Goal: Task Accomplishment & Management: Manage account settings

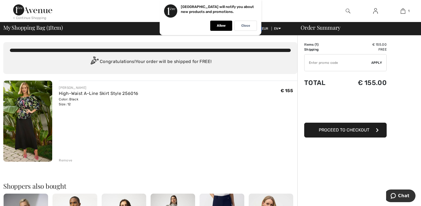
click at [30, 100] on img at bounding box center [27, 120] width 49 height 81
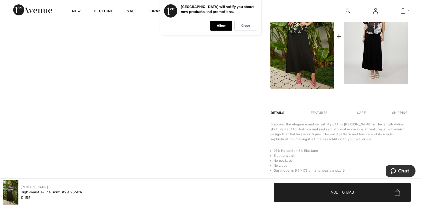
scroll to position [336, 0]
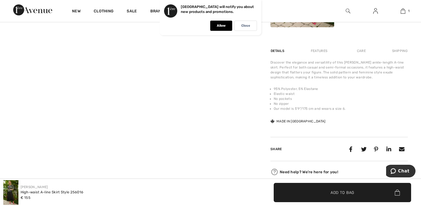
click at [375, 12] on img at bounding box center [375, 11] width 5 height 7
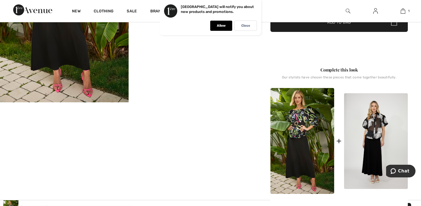
scroll to position [168, 0]
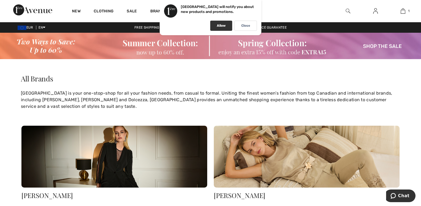
click at [216, 23] on div "Allow" at bounding box center [221, 26] width 22 height 10
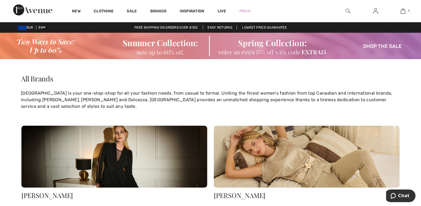
click at [21, 29] on img at bounding box center [22, 28] width 9 height 4
click at [45, 27] on icon at bounding box center [44, 27] width 2 height 4
click at [23, 28] on img at bounding box center [22, 28] width 9 height 4
click at [372, 12] on link at bounding box center [374, 11] width 13 height 7
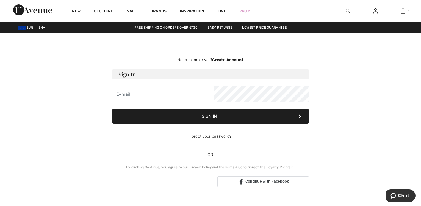
click at [24, 26] on img at bounding box center [22, 28] width 9 height 4
click at [31, 28] on span "EUR" at bounding box center [27, 28] width 18 height 4
click at [18, 28] on div "EUR EN English Français" at bounding box center [22, 27] width 45 height 5
click at [19, 28] on img at bounding box center [22, 28] width 9 height 4
click at [48, 37] on link "English" at bounding box center [58, 36] width 35 height 8
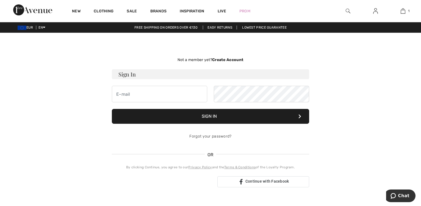
click at [48, 27] on div "Free shipping on orders over €130 Easy Returns Lowest Price Guarantee" at bounding box center [210, 27] width 421 height 5
click at [48, 44] on link "Français" at bounding box center [58, 44] width 35 height 8
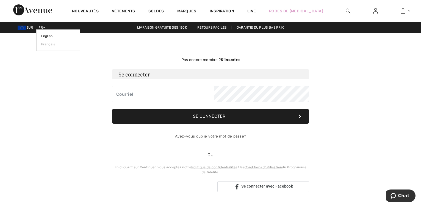
click at [45, 27] on icon at bounding box center [44, 27] width 2 height 4
click at [45, 34] on link "English" at bounding box center [58, 36] width 35 height 8
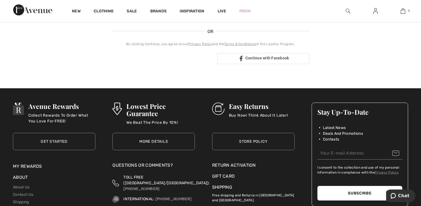
scroll to position [168, 0]
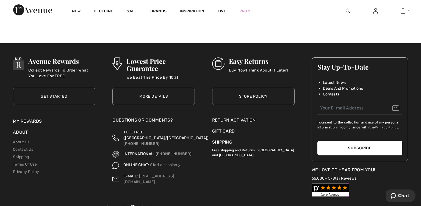
click at [220, 120] on div "Return Activation" at bounding box center [253, 120] width 82 height 7
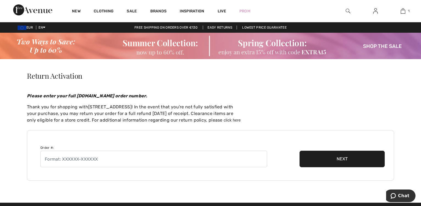
scroll to position [28, 0]
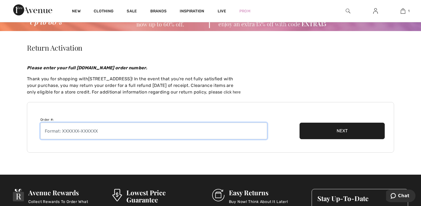
click at [53, 130] on input "text" at bounding box center [153, 130] width 226 height 16
click at [56, 130] on input "text" at bounding box center [153, 130] width 226 height 16
click at [52, 124] on input "text" at bounding box center [153, 130] width 226 height 16
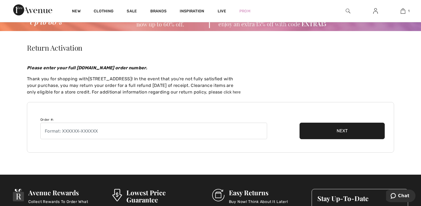
drag, startPoint x: 59, startPoint y: 140, endPoint x: 60, endPoint y: 135, distance: 5.3
click at [59, 139] on div "Order #: Next" at bounding box center [210, 127] width 367 height 51
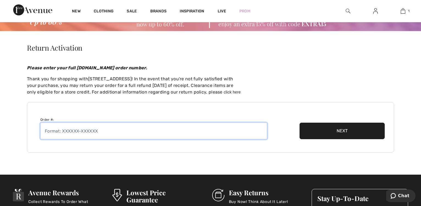
drag, startPoint x: 61, startPoint y: 132, endPoint x: 57, endPoint y: 131, distance: 4.2
click at [60, 132] on input "text" at bounding box center [153, 130] width 226 height 16
type input "-"
click at [63, 129] on input "text" at bounding box center [153, 130] width 226 height 16
click at [63, 130] on input "text" at bounding box center [153, 130] width 226 height 16
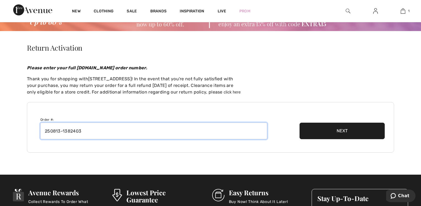
type input "250813-1382403"
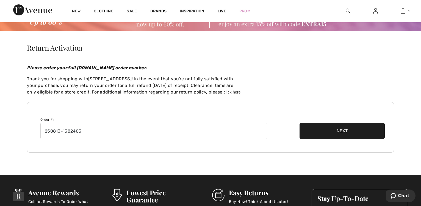
click at [331, 130] on button "Next" at bounding box center [341, 130] width 85 height 16
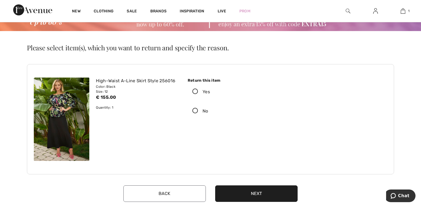
click at [196, 91] on icon at bounding box center [195, 92] width 15 height 6
click at [210, 91] on input "Yes" at bounding box center [212, 91] width 4 height 16
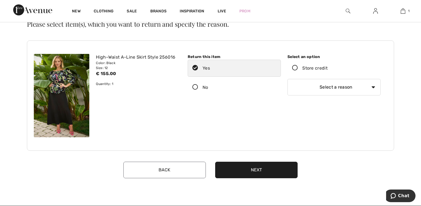
scroll to position [56, 0]
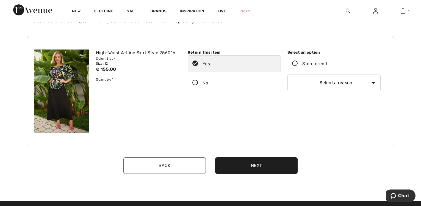
click at [253, 165] on button "Next" at bounding box center [256, 165] width 82 height 16
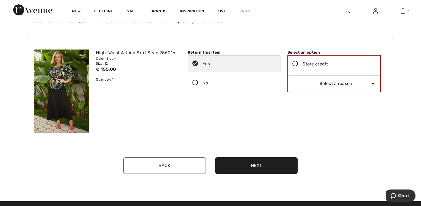
click at [287, 75] on select "Select a reason I received the wrong product or size My order arrived too late …" at bounding box center [333, 83] width 93 height 16
click option "I no longer need the product" at bounding box center [0, 0] width 0 height 0
click at [287, 75] on select "Select a reason I received the wrong product or size My order arrived too late …" at bounding box center [333, 83] width 93 height 16
select select "1"
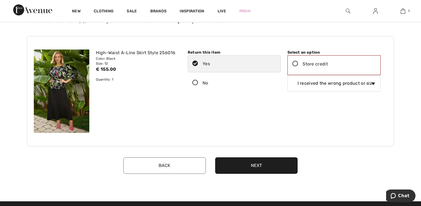
click option "I received the wrong product or size" at bounding box center [0, 0] width 0 height 0
click at [250, 166] on button "Next" at bounding box center [256, 165] width 82 height 16
click at [294, 62] on icon at bounding box center [295, 64] width 15 height 6
click at [327, 62] on input "Store credit" at bounding box center [329, 64] width 4 height 16
click at [265, 165] on button "Next" at bounding box center [256, 165] width 82 height 16
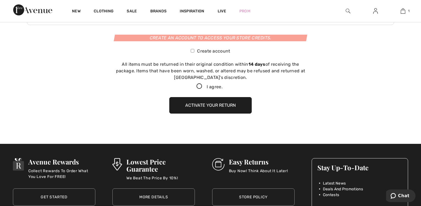
scroll to position [177, 0]
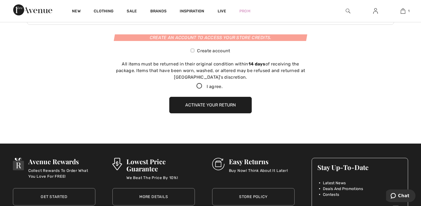
click at [219, 104] on button "Activate your return" at bounding box center [210, 105] width 82 height 16
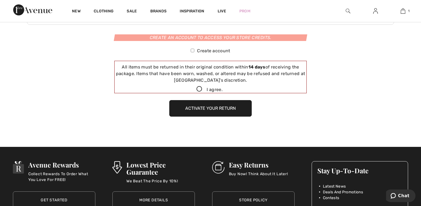
click at [211, 112] on button "Activate your return" at bounding box center [210, 108] width 82 height 16
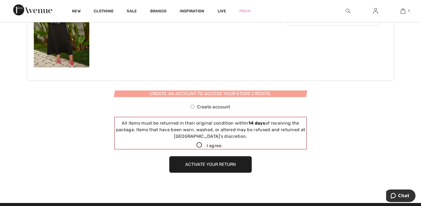
scroll to position [9, 0]
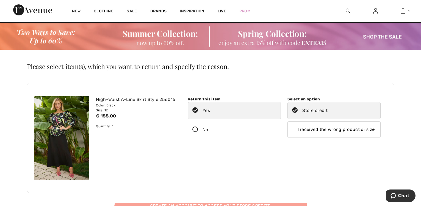
click at [294, 108] on icon at bounding box center [294, 110] width 15 height 6
click at [327, 108] on input "Store credit" at bounding box center [329, 110] width 4 height 16
click at [295, 110] on icon at bounding box center [294, 110] width 15 height 6
click at [294, 109] on icon at bounding box center [294, 110] width 15 height 6
click at [327, 109] on input "Store credit" at bounding box center [329, 110] width 4 height 16
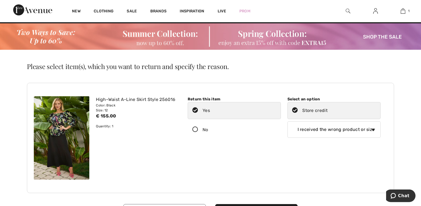
click at [287, 121] on select "Select a reason I received the wrong product or size My order arrived too late …" at bounding box center [333, 129] width 93 height 16
click option "I received the wrong product or size" at bounding box center [0, 0] width 0 height 0
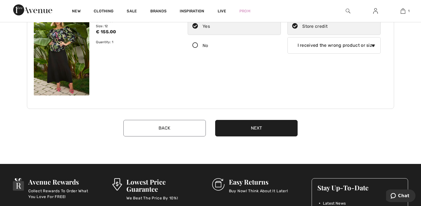
scroll to position [121, 0]
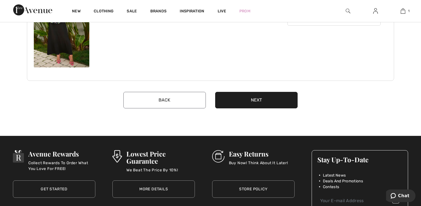
click at [160, 99] on button "Back" at bounding box center [164, 100] width 82 height 16
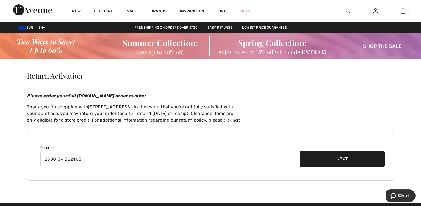
scroll to position [0, 0]
click at [338, 156] on button "Next" at bounding box center [341, 158] width 85 height 16
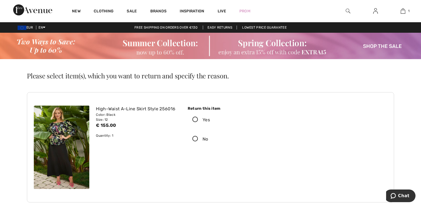
click at [195, 117] on label "Yes" at bounding box center [233, 119] width 93 height 17
click at [210, 117] on input "Yes" at bounding box center [212, 119] width 4 height 16
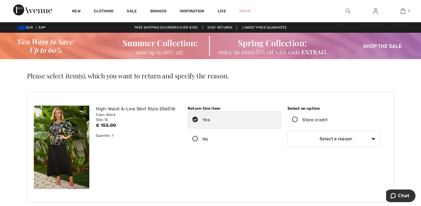
click at [287, 130] on select "Select a reason I received the wrong product or size My order arrived too late …" at bounding box center [333, 138] width 93 height 16
click option "I ordered an incorrect size" at bounding box center [0, 0] width 0 height 0
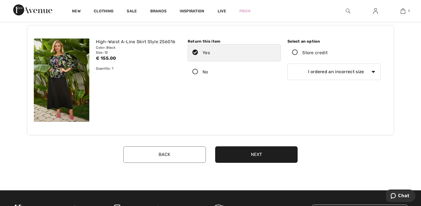
scroll to position [168, 0]
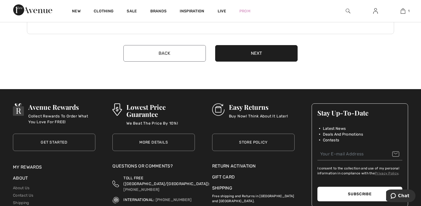
click at [256, 51] on button "Next" at bounding box center [256, 53] width 82 height 16
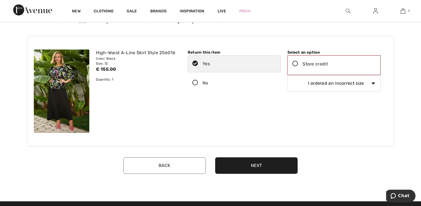
scroll to position [28, 0]
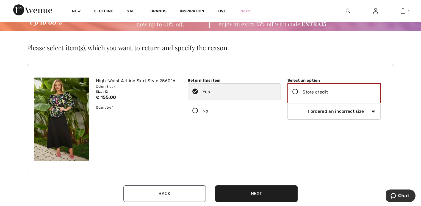
click at [287, 103] on select "Select a reason I received the wrong product or size My order arrived too late …" at bounding box center [333, 111] width 93 height 16
click option "I received the wrong product or size" at bounding box center [0, 0] width 0 height 0
click at [263, 194] on button "Next" at bounding box center [256, 193] width 82 height 16
click at [287, 103] on select "Select a reason I received the wrong product or size My order arrived too late …" at bounding box center [333, 111] width 93 height 16
click option "My order arrived too late" at bounding box center [0, 0] width 0 height 0
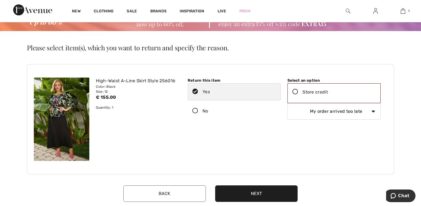
click at [257, 196] on button "Next" at bounding box center [256, 193] width 82 height 16
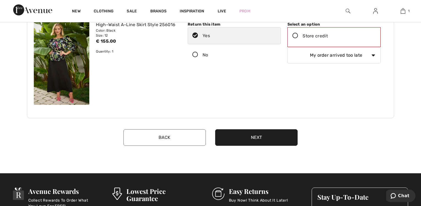
scroll to position [56, 0]
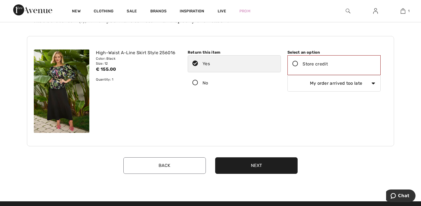
click at [287, 75] on select "Select a reason I received the wrong product or size My order arrived too late …" at bounding box center [333, 83] width 93 height 16
click option "Other (please specify)" at bounding box center [0, 0] width 0 height 0
click at [260, 164] on button "Next" at bounding box center [256, 165] width 82 height 16
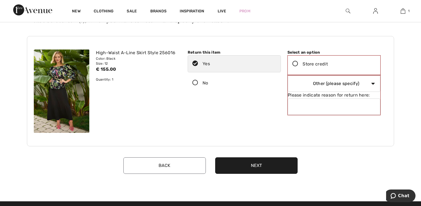
click at [287, 75] on select "Select a reason I received the wrong product or size My order arrived too late …" at bounding box center [333, 83] width 93 height 16
click option "I no longer need the product" at bounding box center [0, 0] width 0 height 0
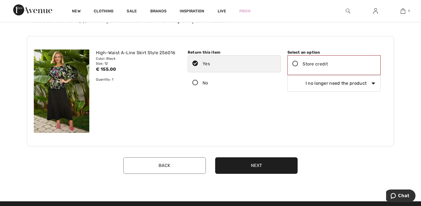
click at [251, 165] on button "Next" at bounding box center [256, 165] width 82 height 16
click at [295, 62] on icon at bounding box center [295, 64] width 15 height 6
click at [327, 62] on input "Store credit" at bounding box center [329, 64] width 4 height 16
click at [287, 74] on select "Select a reason I received the wrong product or size My order arrived too late …" at bounding box center [333, 82] width 93 height 16
select select "1"
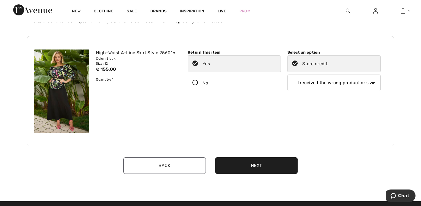
click option "I received the wrong product or size" at bounding box center [0, 0] width 0 height 0
click at [281, 151] on div "Back Next Subtotal: Total: Create an account to access your store credits. Crea…" at bounding box center [210, 164] width 367 height 30
click at [256, 166] on button "Next" at bounding box center [256, 165] width 82 height 16
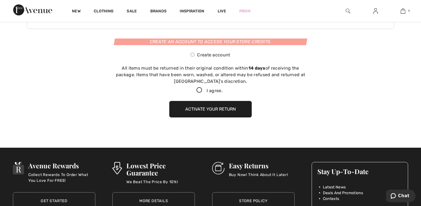
scroll to position [177, 0]
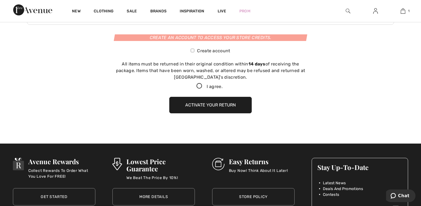
click at [217, 107] on button "Activate your return" at bounding box center [210, 105] width 82 height 16
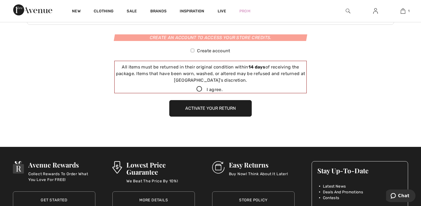
click at [198, 89] on icon at bounding box center [199, 89] width 15 height 6
click at [222, 89] on input "I agree." at bounding box center [224, 89] width 4 height 4
checkbox input "true"
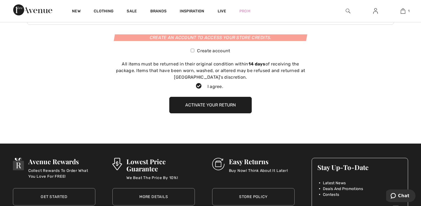
click at [197, 107] on button "Activate your return" at bounding box center [210, 105] width 82 height 16
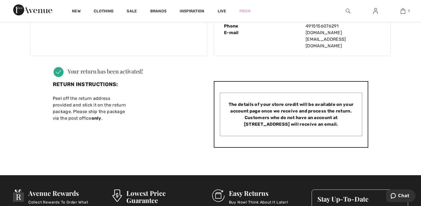
scroll to position [112, 0]
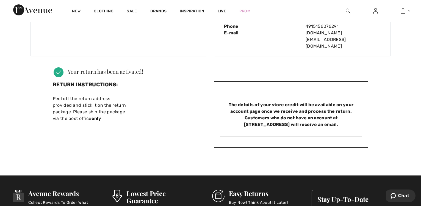
click at [298, 93] on div "The details of your store credit will be available on your account page once we…" at bounding box center [291, 114] width 142 height 43
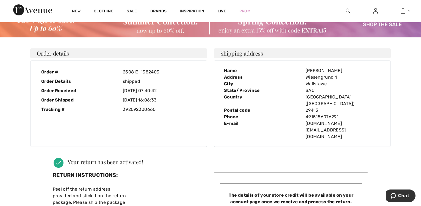
scroll to position [28, 0]
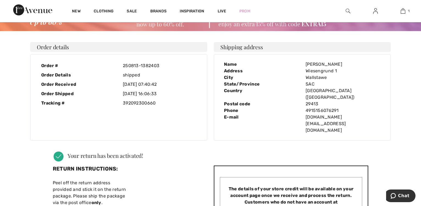
click at [91, 200] on strong "only" at bounding box center [96, 202] width 10 height 5
click at [96, 165] on h3 "Return instructions:" at bounding box center [91, 171] width 77 height 12
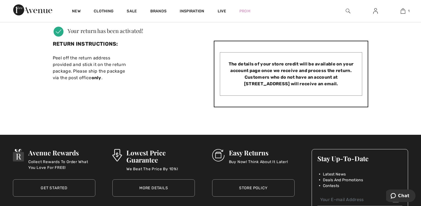
scroll to position [140, 0]
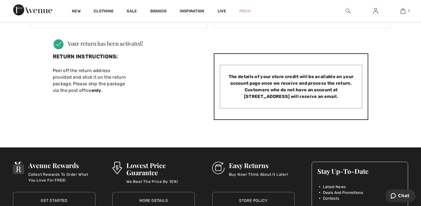
click at [288, 65] on div "The details of your store credit will be available on your account page once we…" at bounding box center [291, 86] width 142 height 43
click at [259, 65] on div "The details of your store credit will be available on your account page once we…" at bounding box center [291, 86] width 142 height 43
click at [258, 65] on div "The details of your store credit will be available on your account page once we…" at bounding box center [291, 86] width 142 height 43
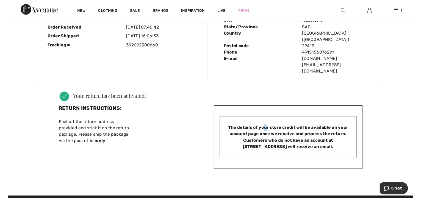
scroll to position [168, 0]
